Goal: Book appointment/travel/reservation

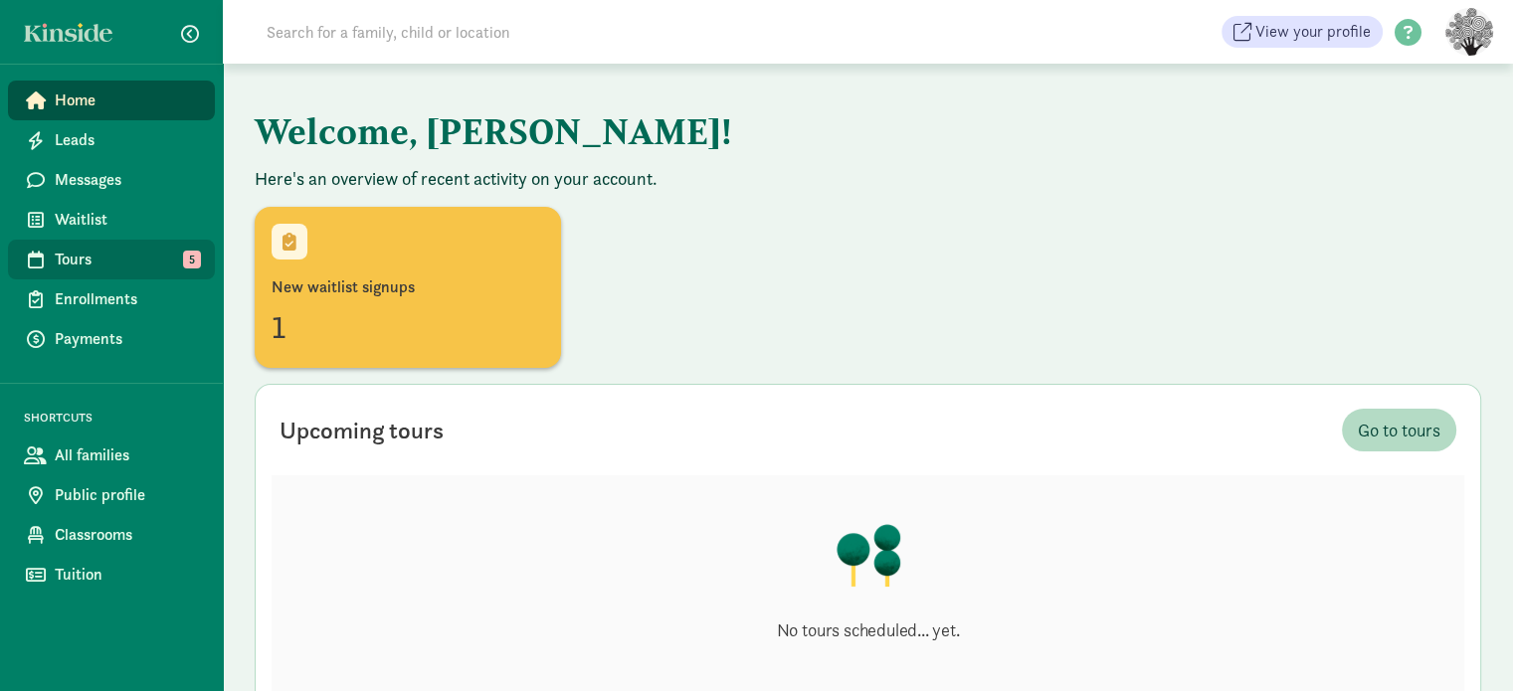
click at [151, 253] on span "Tours" at bounding box center [127, 260] width 144 height 24
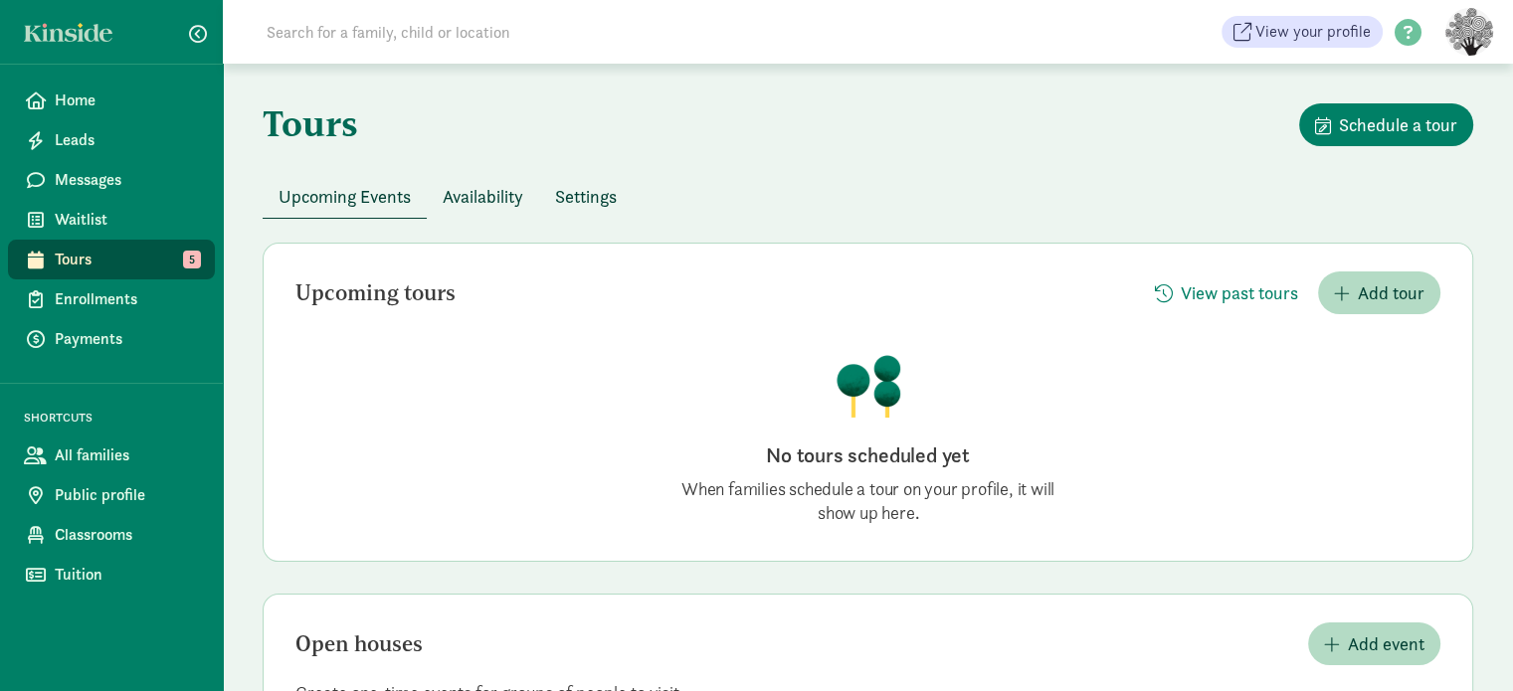
click at [489, 196] on span "Availability" at bounding box center [483, 196] width 81 height 27
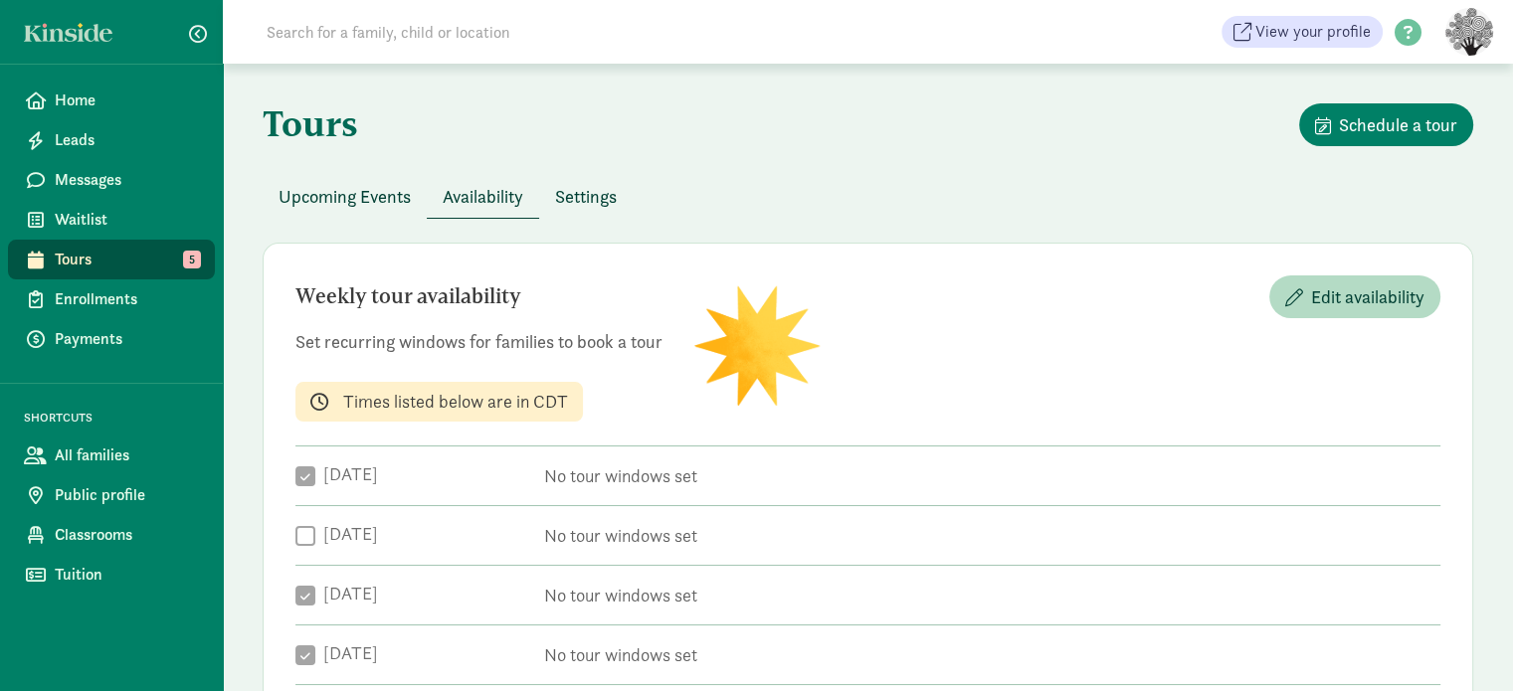
checkbox input "true"
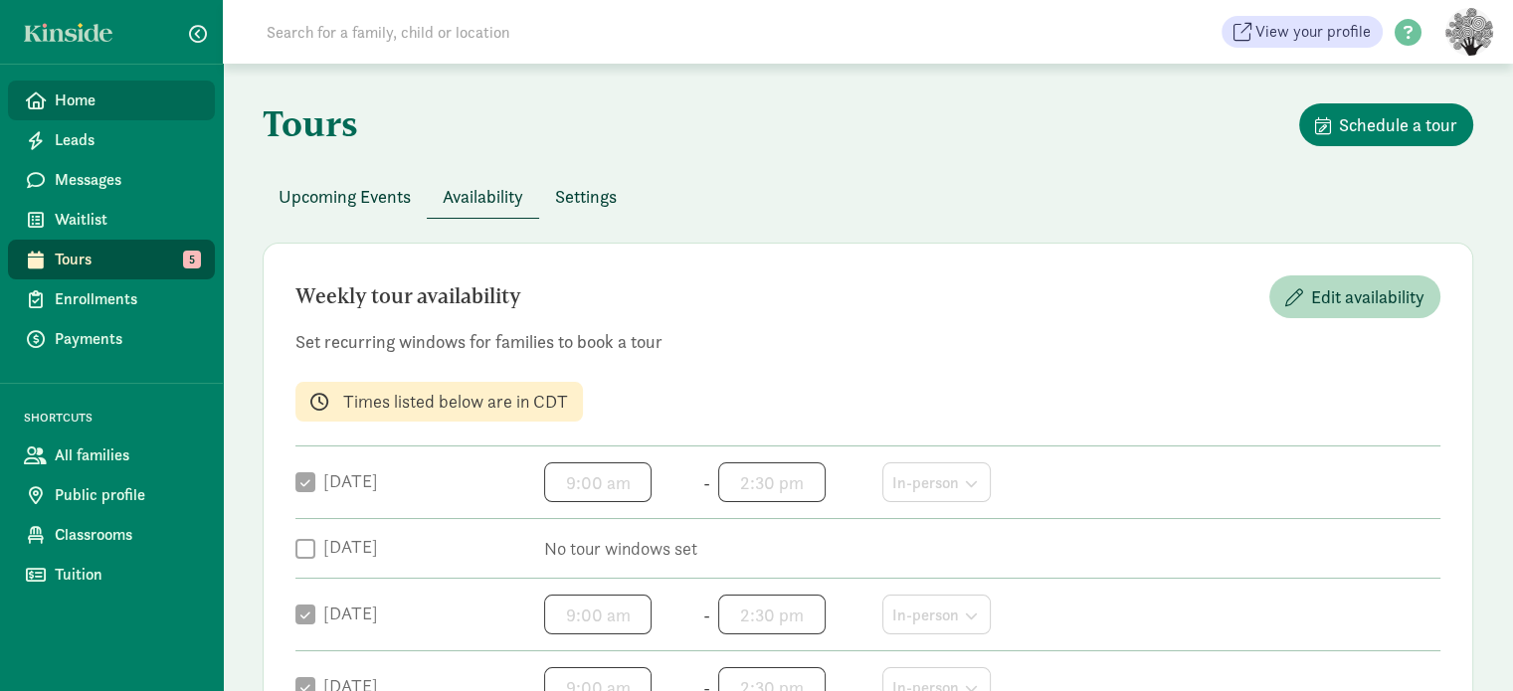
click at [91, 89] on span "Home" at bounding box center [127, 101] width 144 height 24
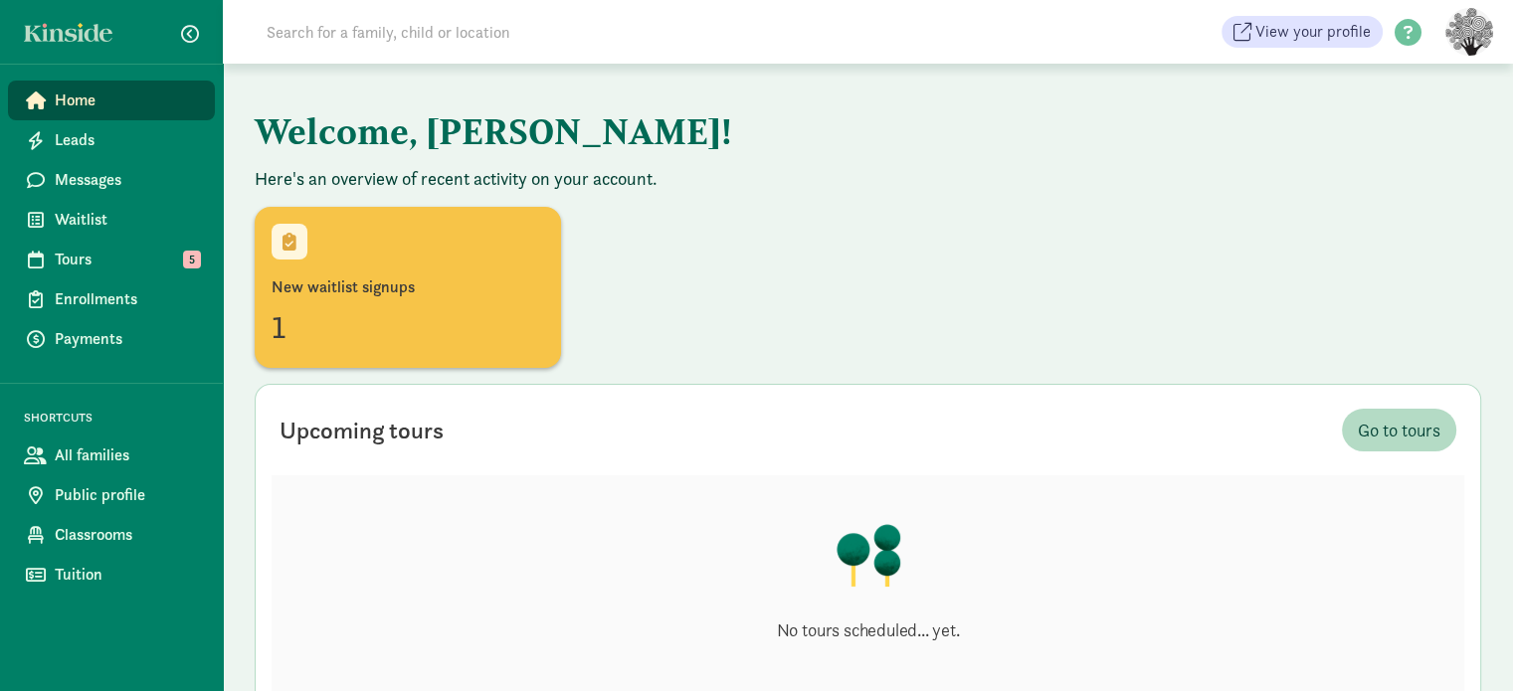
scroll to position [161, 0]
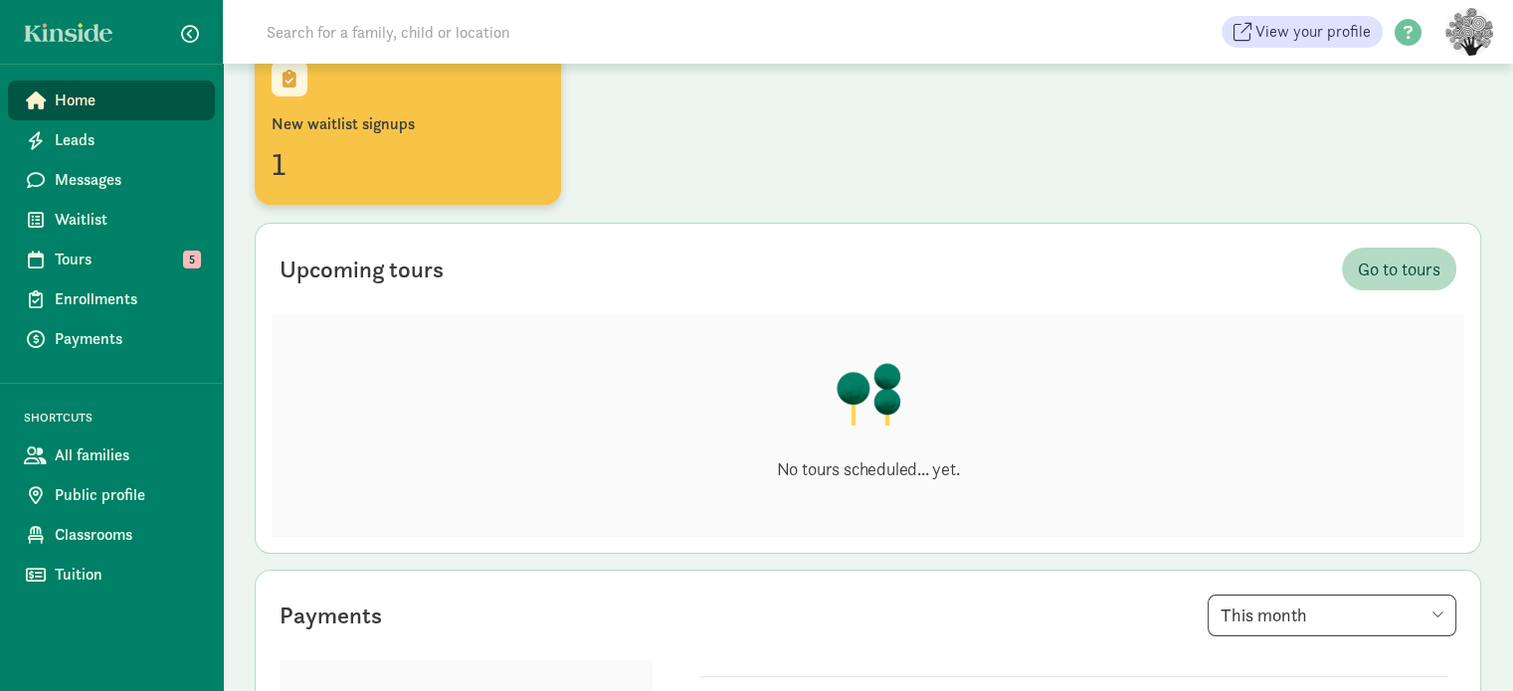
click at [359, 116] on div "New waitlist signups" at bounding box center [407, 124] width 272 height 24
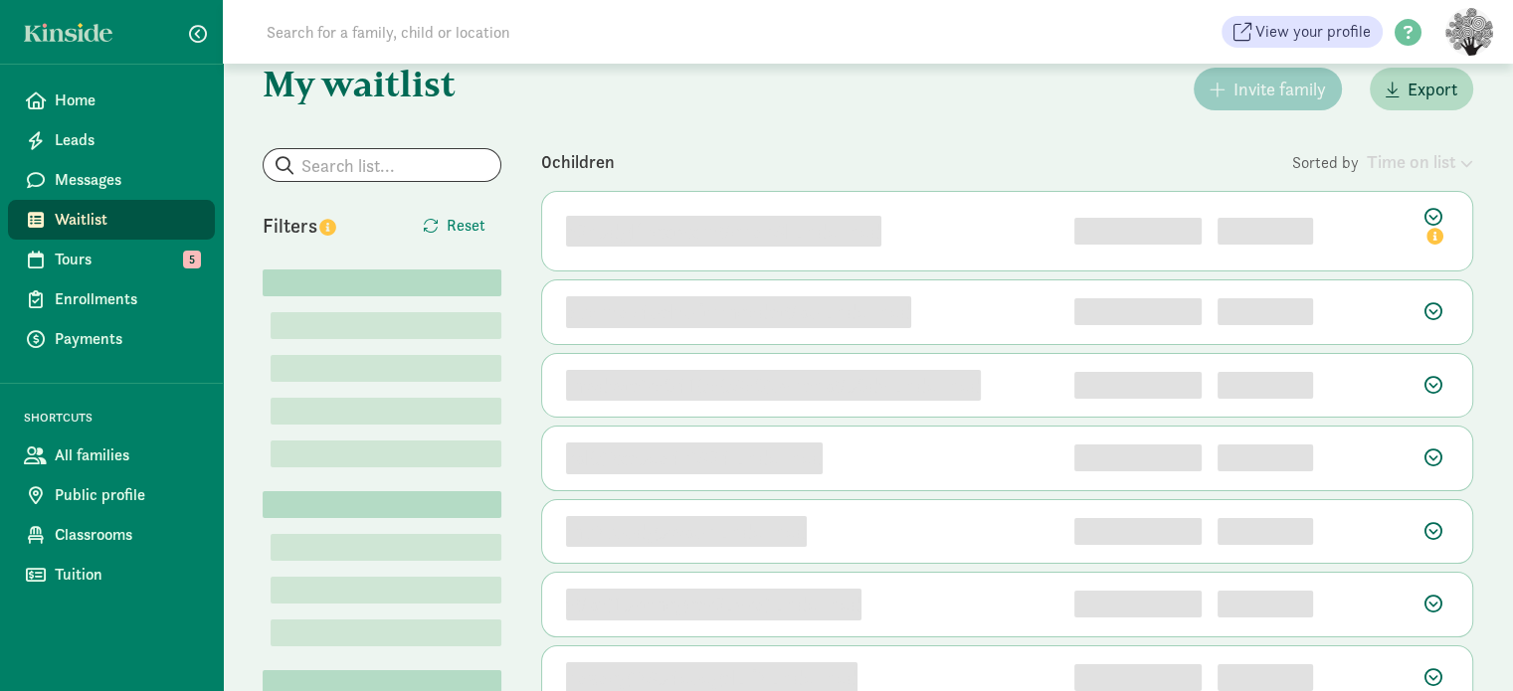
scroll to position [40, 0]
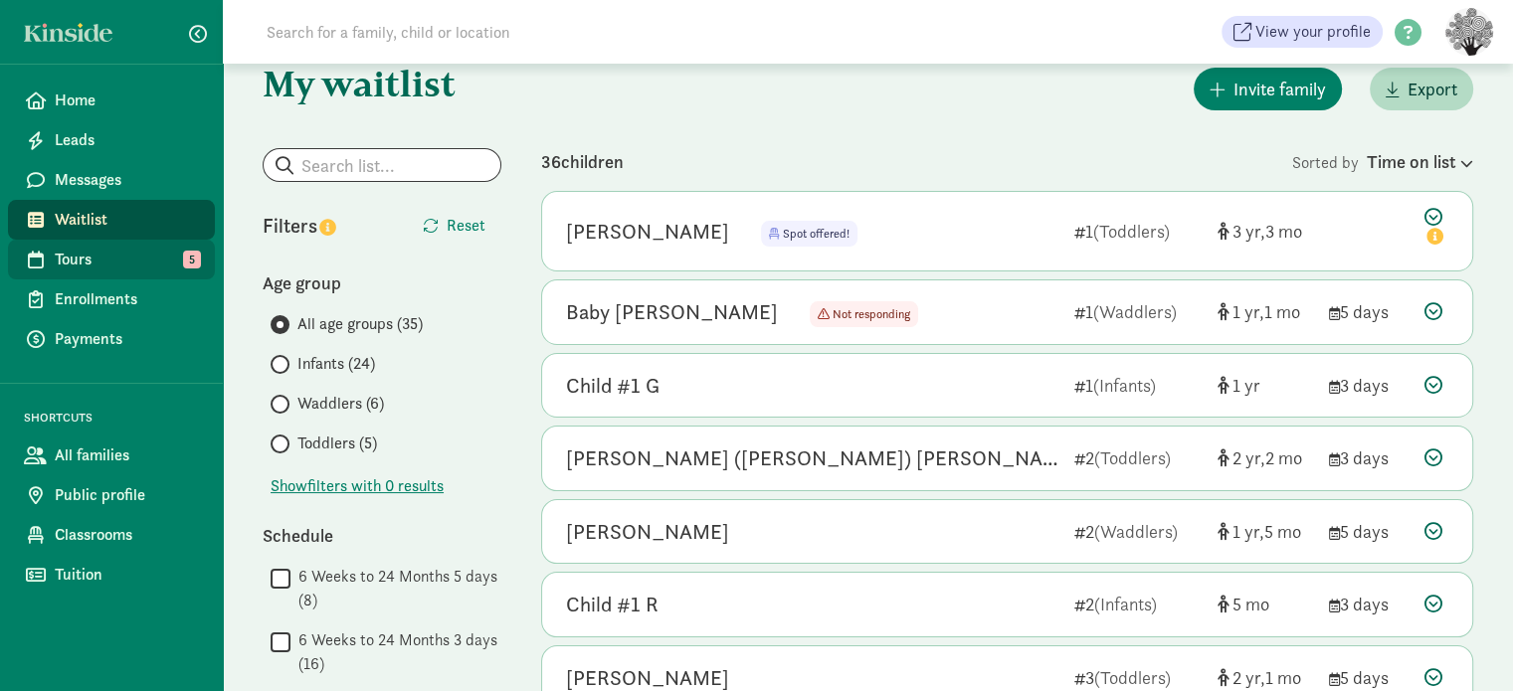
click at [107, 259] on span "Tours" at bounding box center [127, 260] width 144 height 24
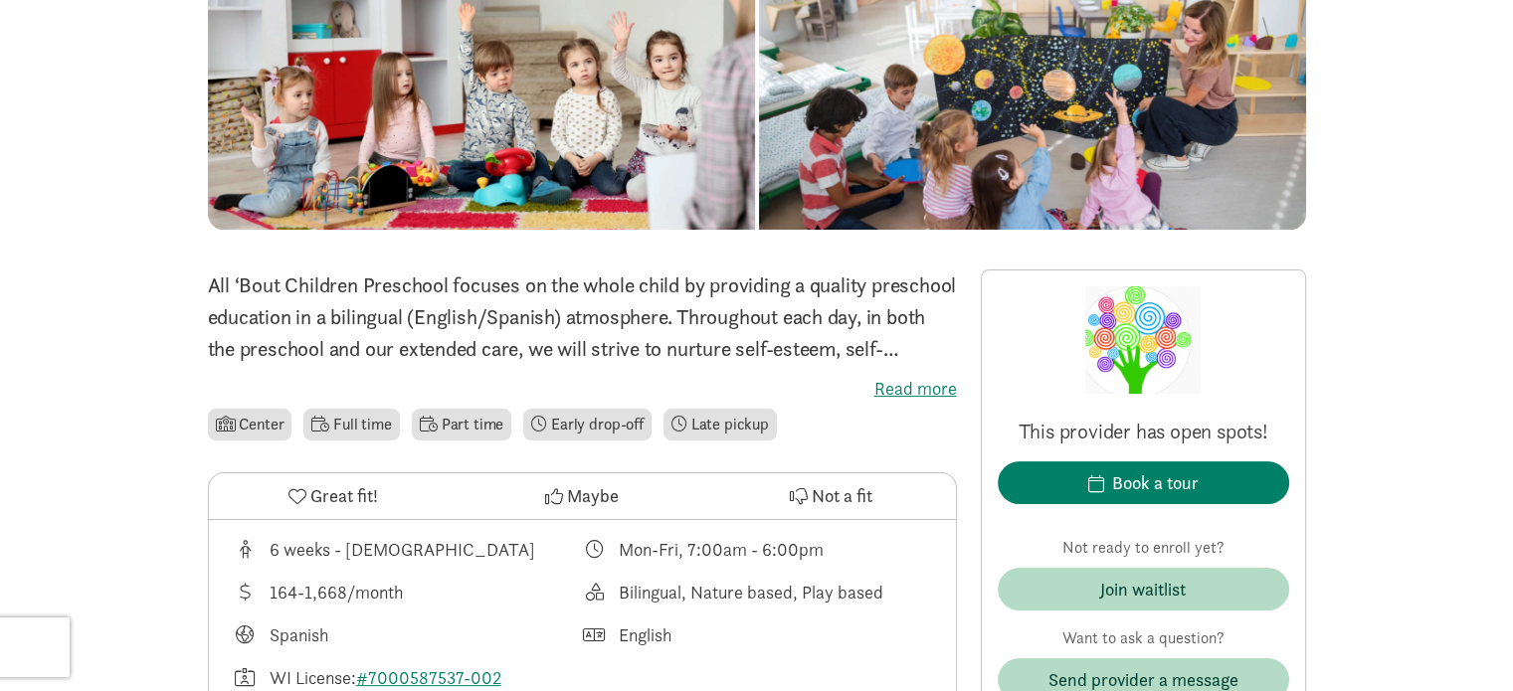
scroll to position [310, 0]
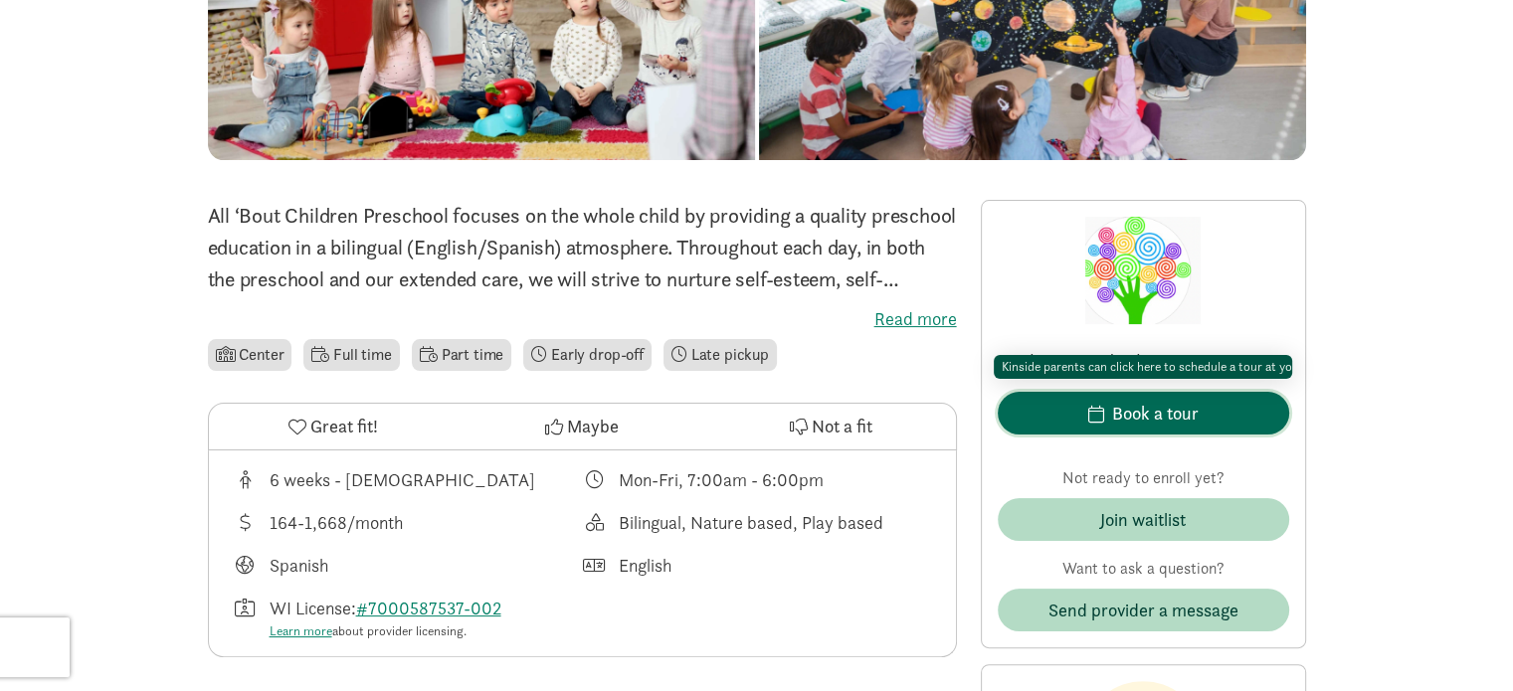
click at [1150, 417] on div "Book a tour" at bounding box center [1155, 413] width 87 height 27
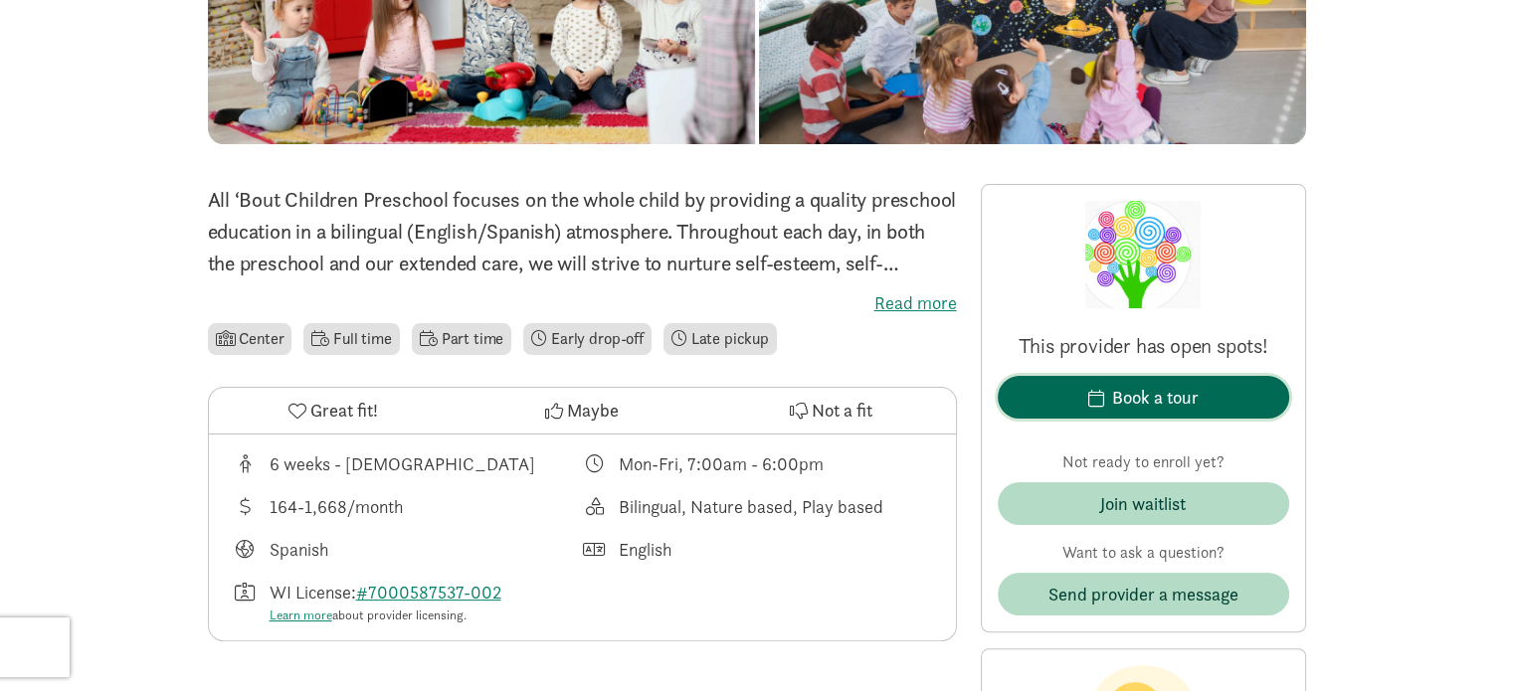
scroll to position [0, 0]
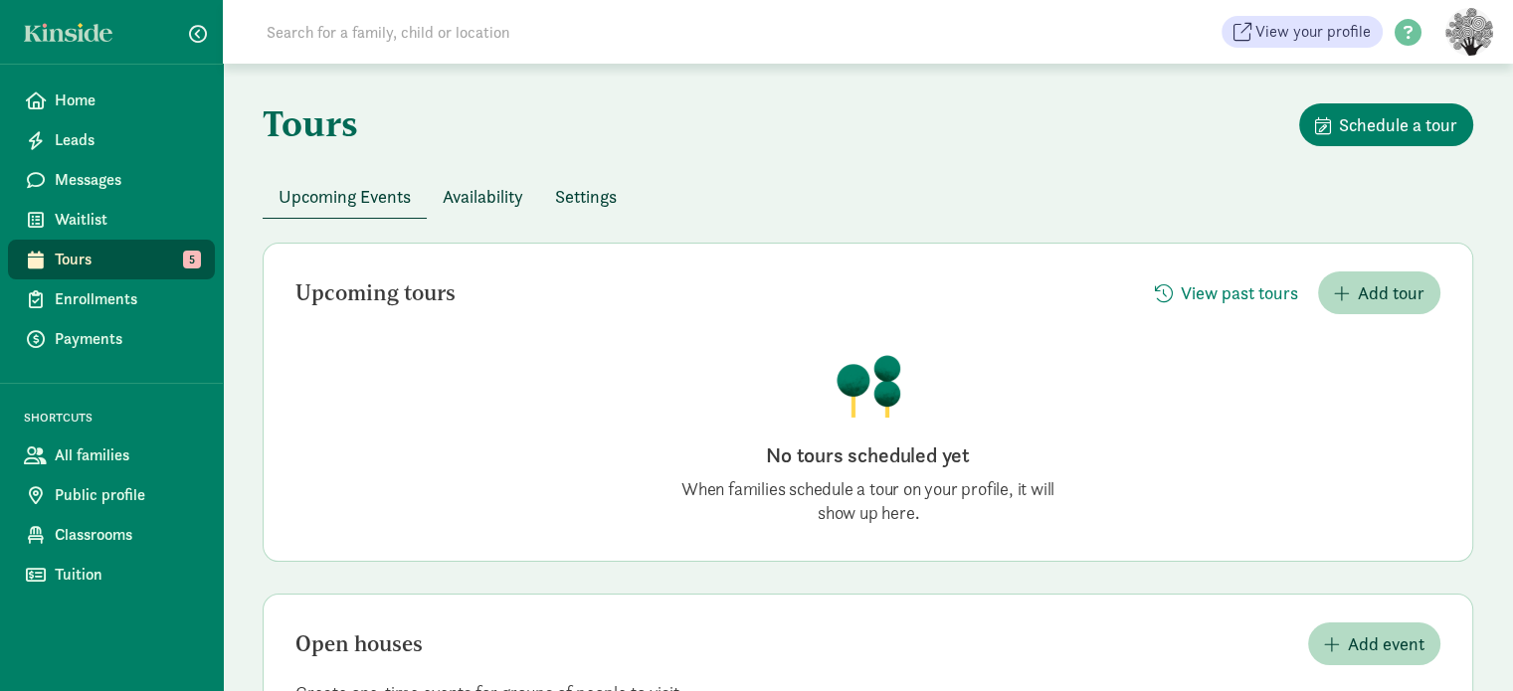
click at [473, 178] on button "Availability" at bounding box center [483, 196] width 112 height 43
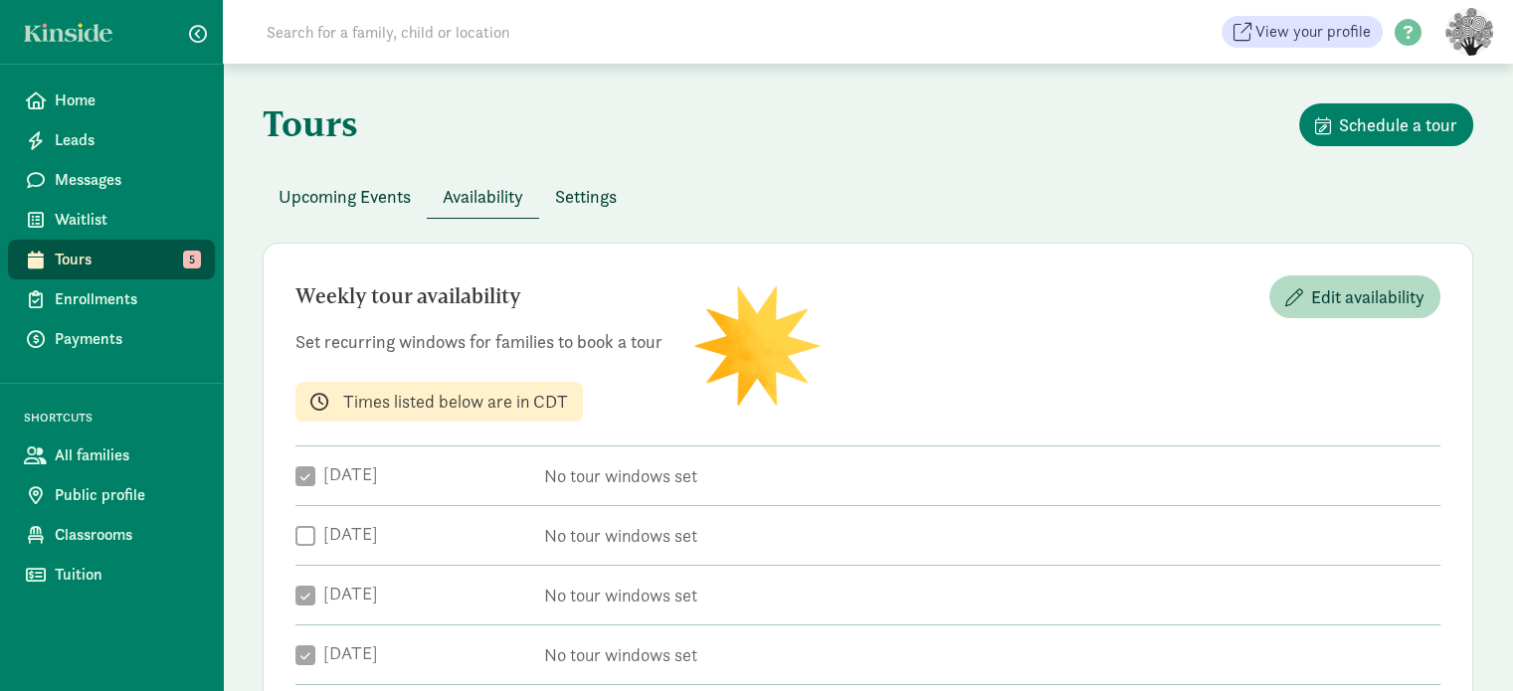
checkbox input "true"
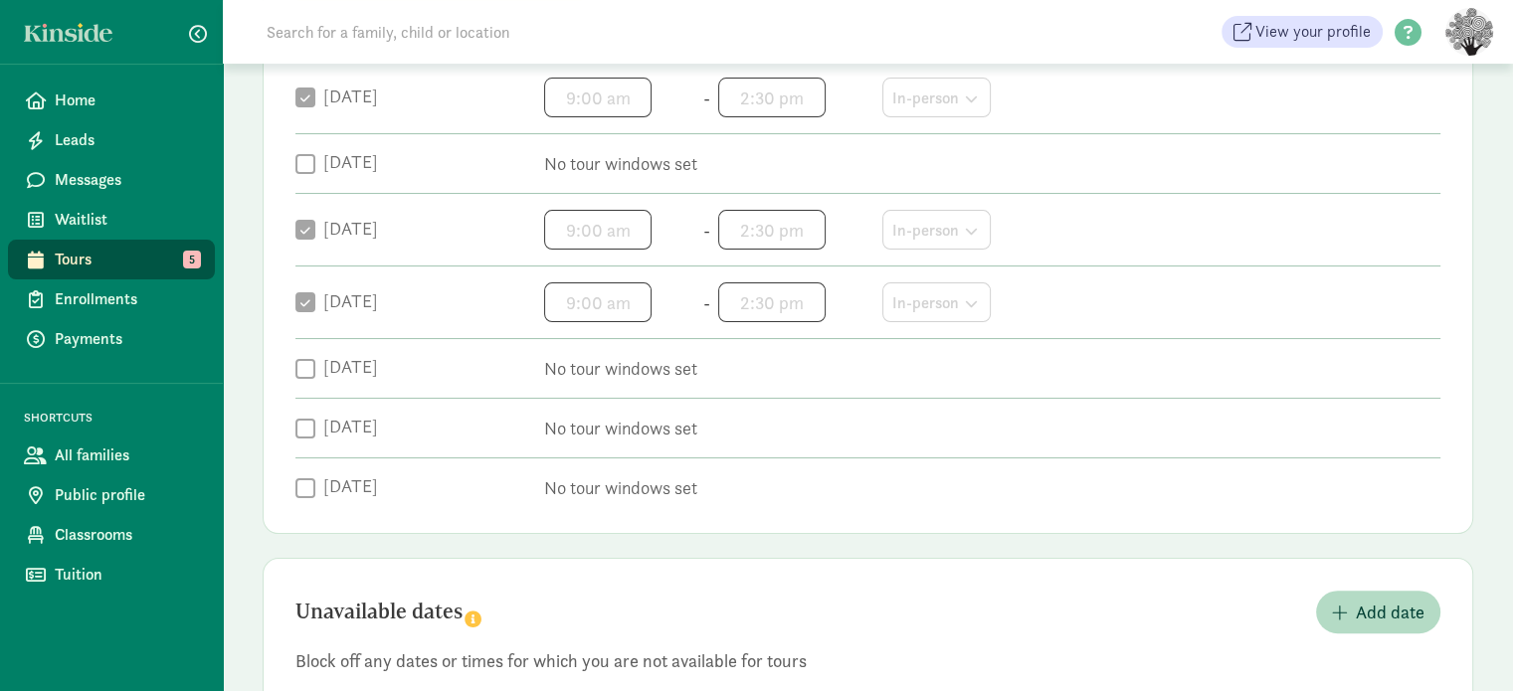
scroll to position [218, 0]
